Goal: Navigation & Orientation: Find specific page/section

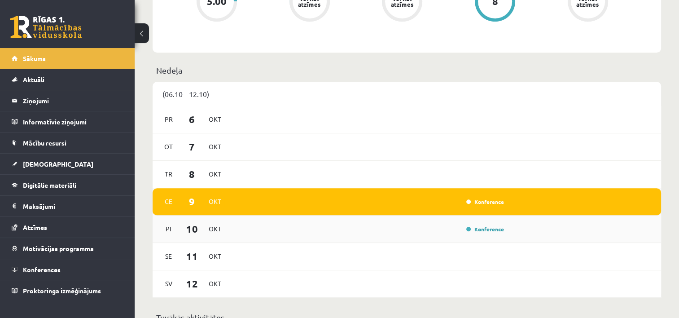
scroll to position [673, 0]
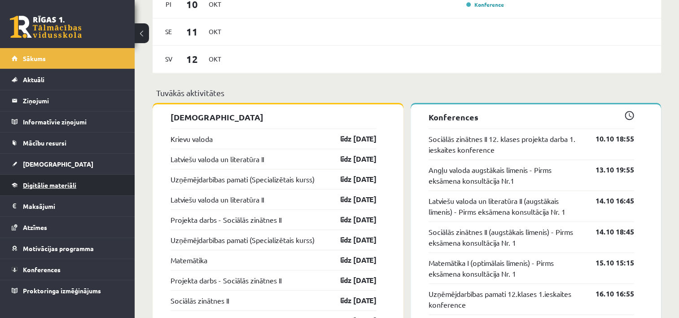
click at [48, 182] on span "Digitālie materiāli" at bounding box center [49, 185] width 53 height 8
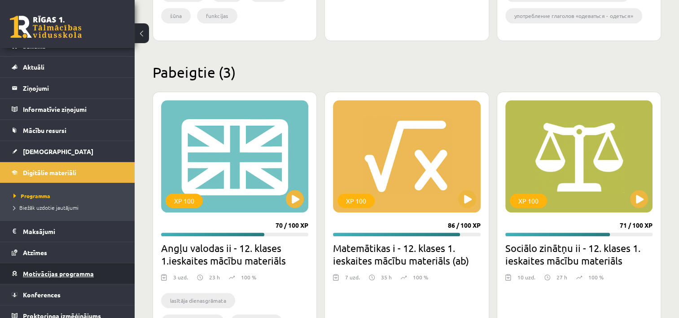
scroll to position [20, 0]
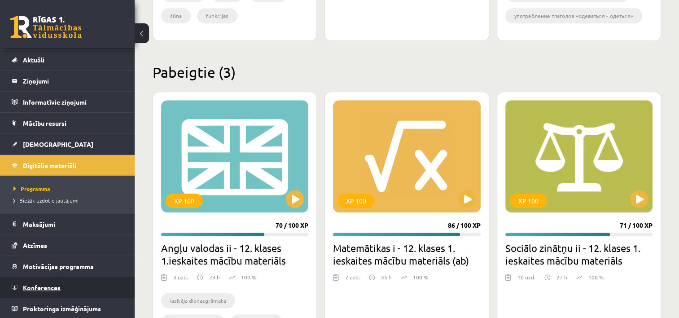
click at [41, 282] on link "Konferences" at bounding box center [68, 287] width 112 height 21
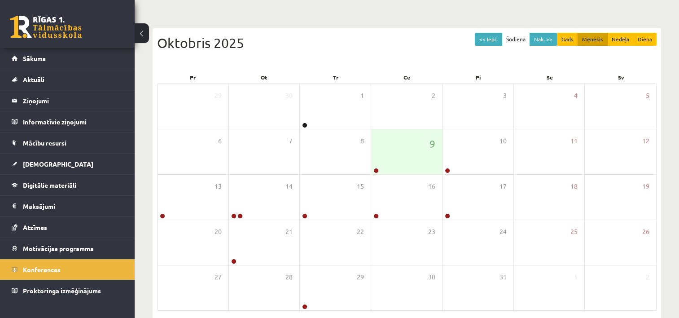
scroll to position [7, 0]
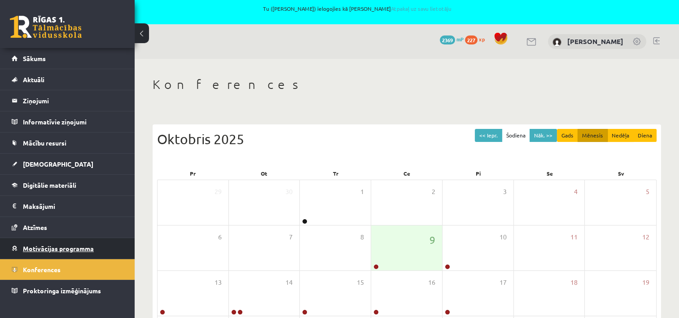
click at [43, 245] on span "Motivācijas programma" at bounding box center [58, 248] width 71 height 8
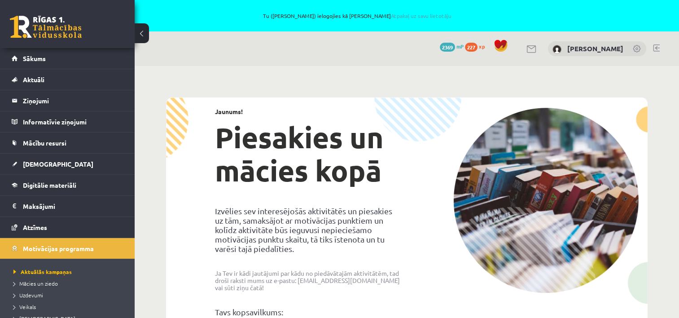
click at [455, 47] on span "2369" at bounding box center [447, 47] width 15 height 9
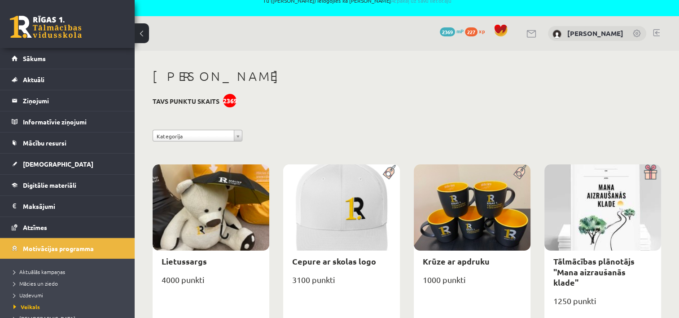
scroll to position [150, 0]
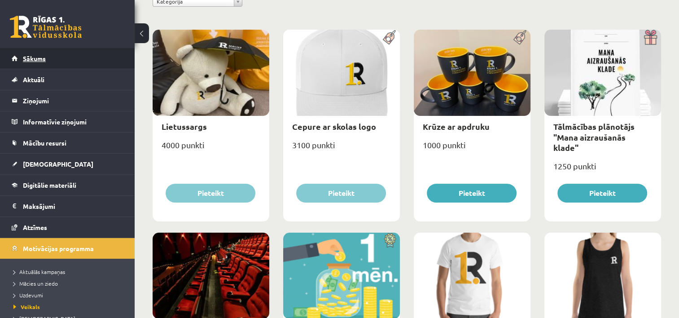
click at [48, 57] on link "Sākums" at bounding box center [68, 58] width 112 height 21
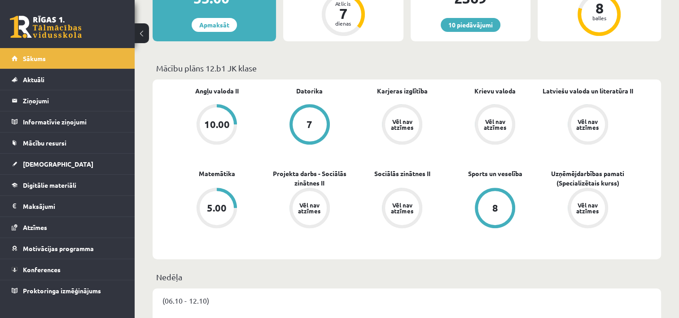
scroll to position [269, 0]
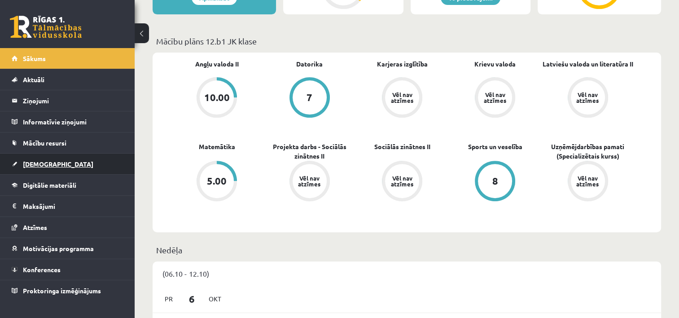
click at [37, 162] on span "[DEMOGRAPHIC_DATA]" at bounding box center [58, 164] width 70 height 8
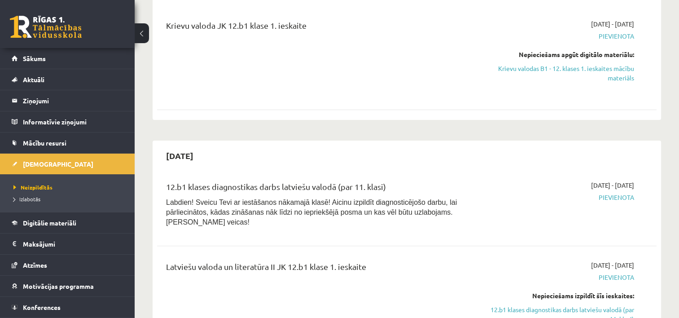
scroll to position [90, 0]
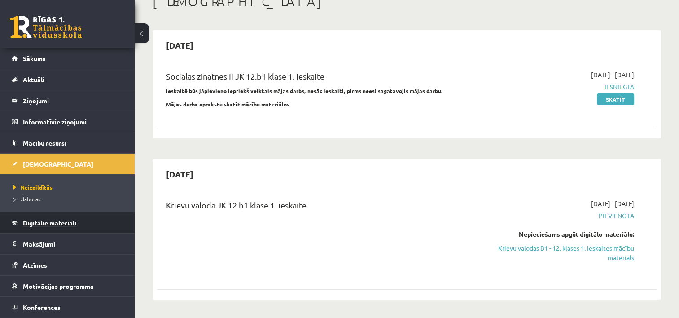
click at [50, 218] on span "Digitālie materiāli" at bounding box center [49, 222] width 53 height 8
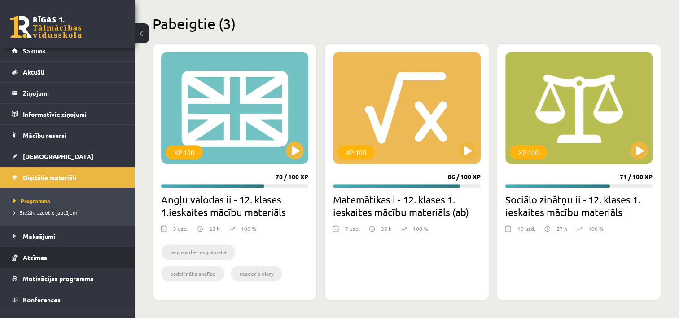
scroll to position [20, 0]
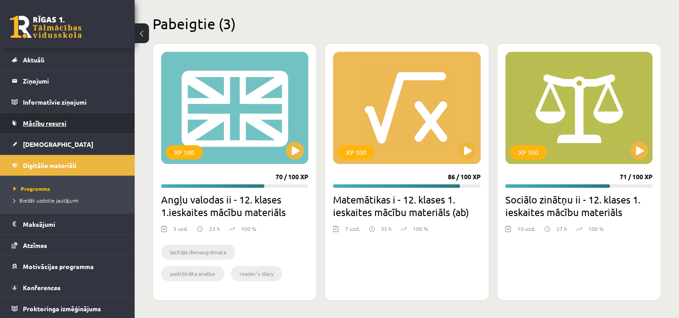
click at [45, 122] on span "Mācību resursi" at bounding box center [45, 123] width 44 height 8
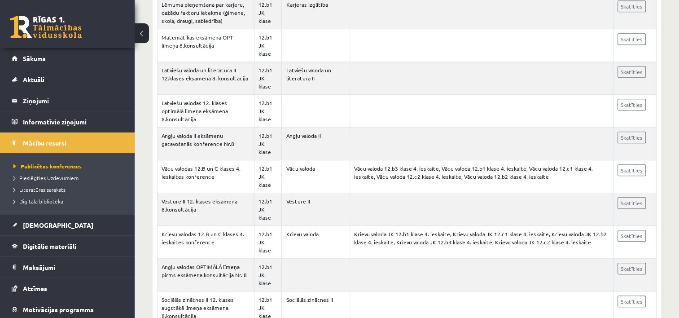
scroll to position [583, 0]
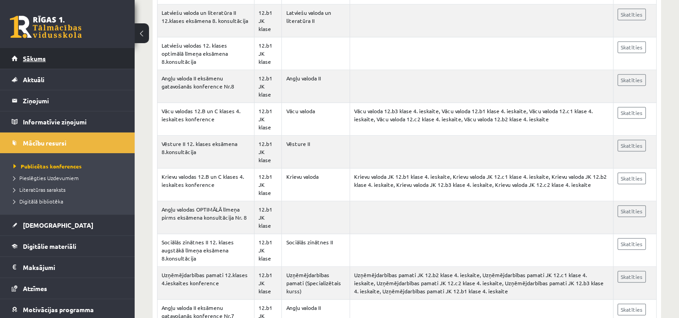
click at [32, 53] on link "Sākums" at bounding box center [68, 58] width 112 height 21
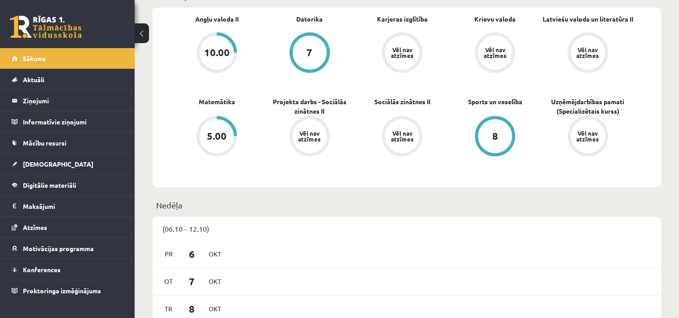
scroll to position [224, 0]
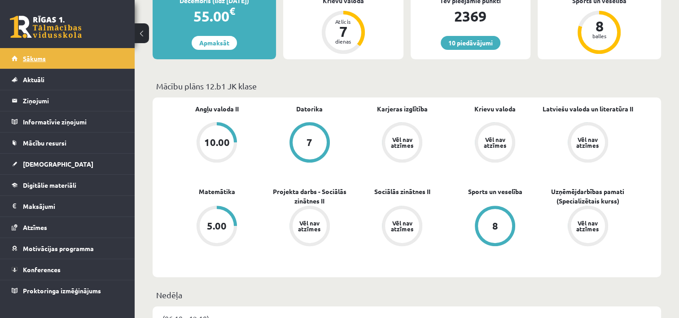
click at [37, 60] on span "Sākums" at bounding box center [34, 58] width 23 height 8
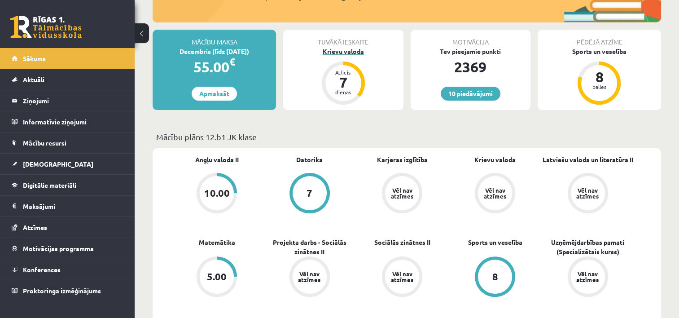
scroll to position [224, 0]
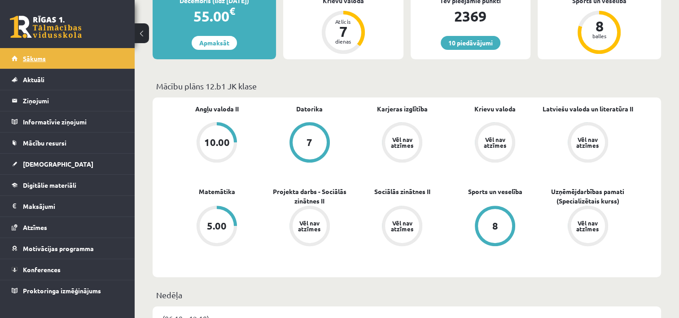
click at [32, 59] on span "Sākums" at bounding box center [34, 58] width 23 height 8
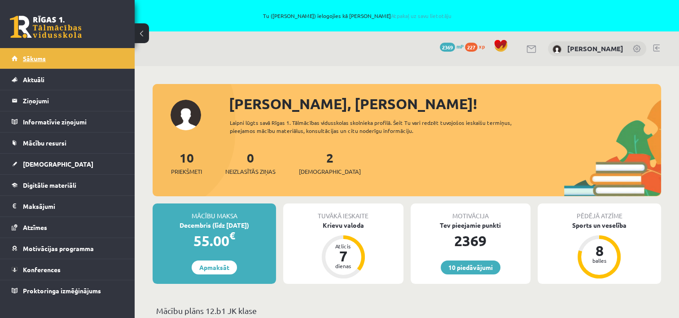
click at [38, 57] on span "Sākums" at bounding box center [34, 58] width 23 height 8
click at [42, 57] on span "Sākums" at bounding box center [34, 58] width 23 height 8
click at [39, 52] on link "Sākums" at bounding box center [68, 58] width 112 height 21
